Goal: Find specific page/section: Find specific page/section

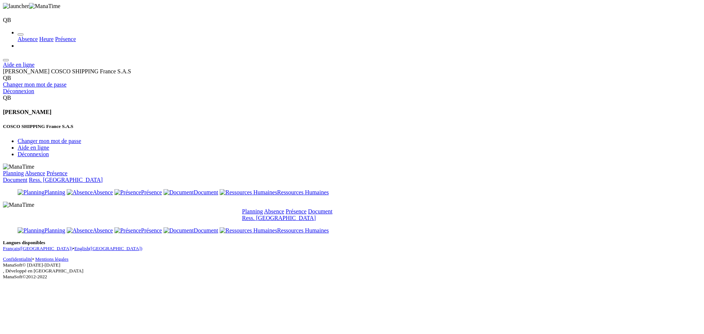
click at [306, 208] on link "Présence" at bounding box center [296, 211] width 21 height 6
